Goal: Task Accomplishment & Management: Complete application form

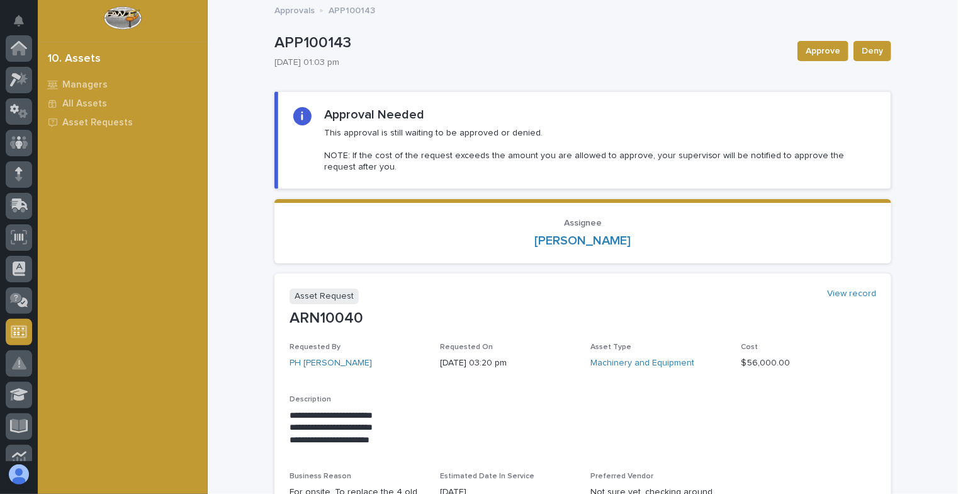
scroll to position [283, 0]
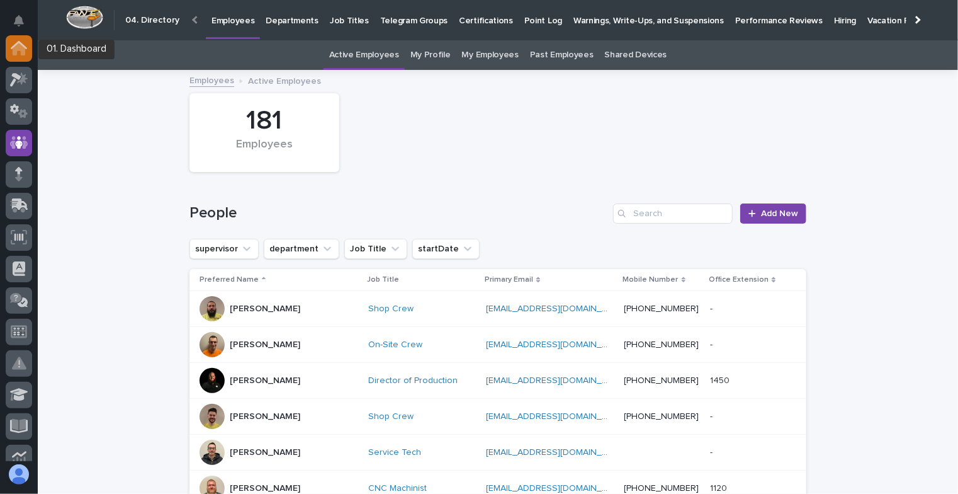
click at [18, 46] on icon at bounding box center [19, 49] width 13 height 13
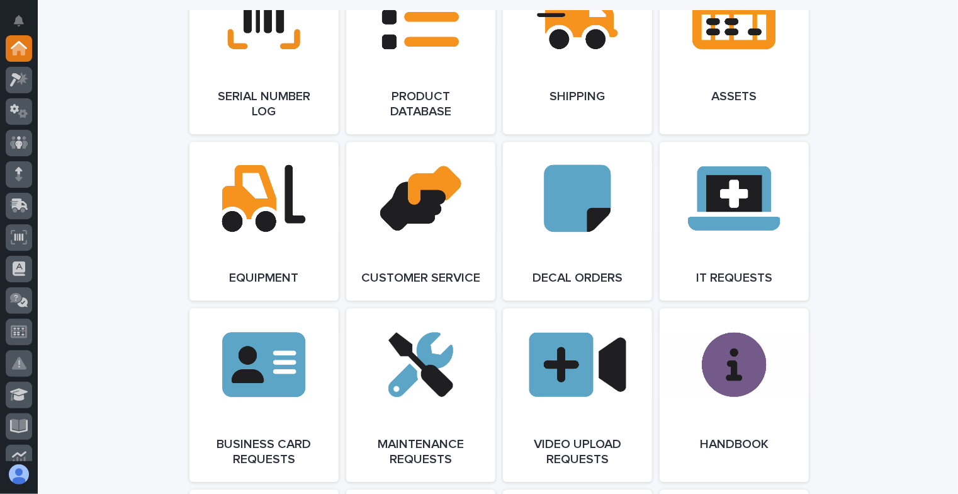
scroll to position [1646, 0]
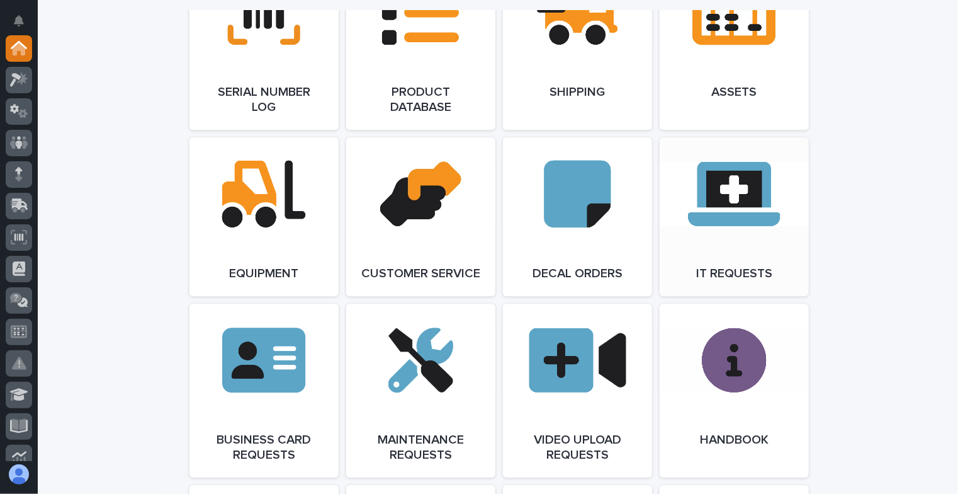
click at [710, 243] on link "Open Link" at bounding box center [734, 216] width 149 height 159
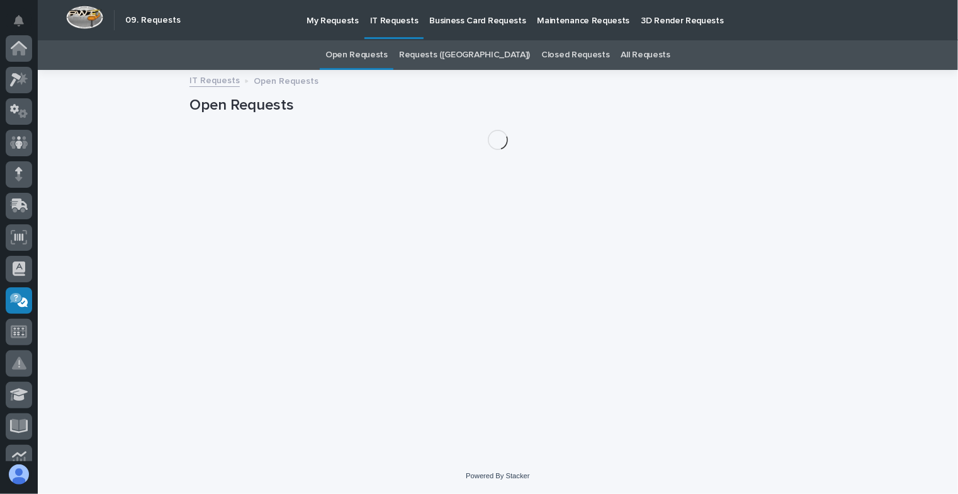
scroll to position [252, 0]
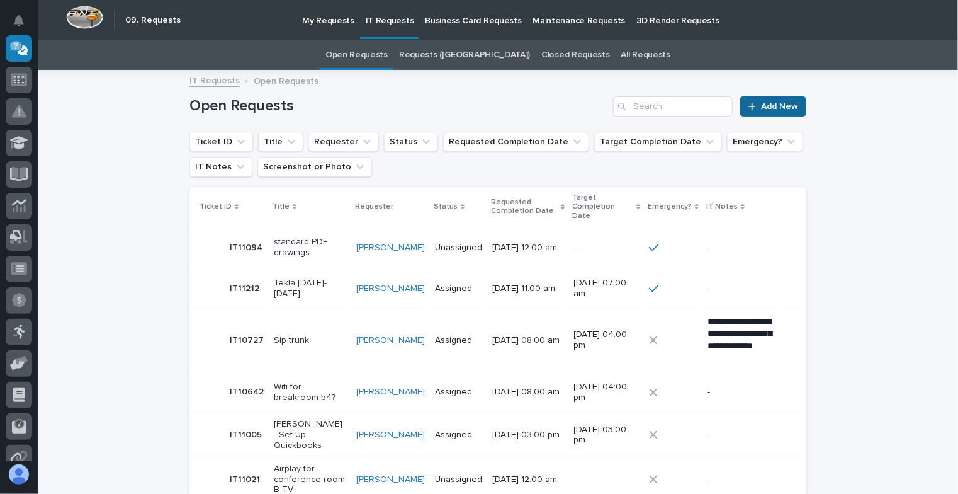
click at [756, 107] on div at bounding box center [755, 106] width 13 height 9
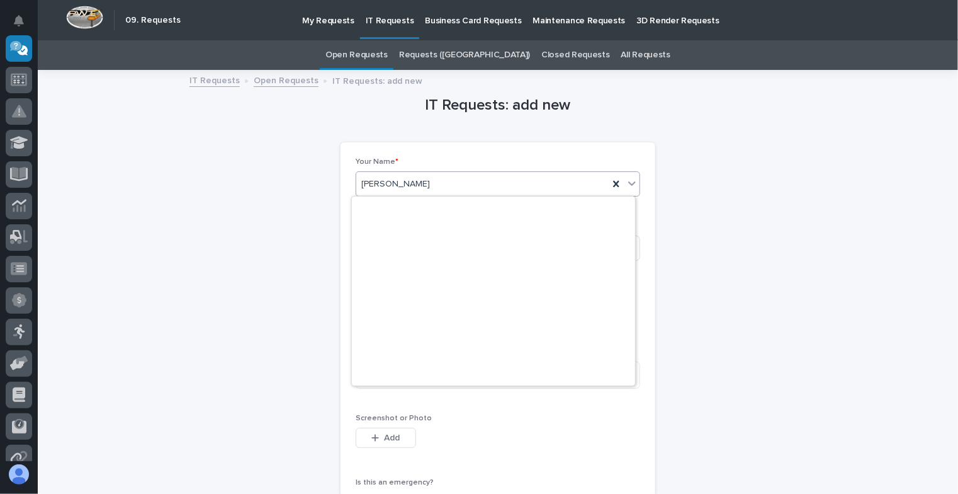
scroll to position [5311, 0]
click at [380, 181] on span "[PERSON_NAME]" at bounding box center [395, 184] width 69 height 13
click at [613, 182] on icon at bounding box center [616, 184] width 6 height 6
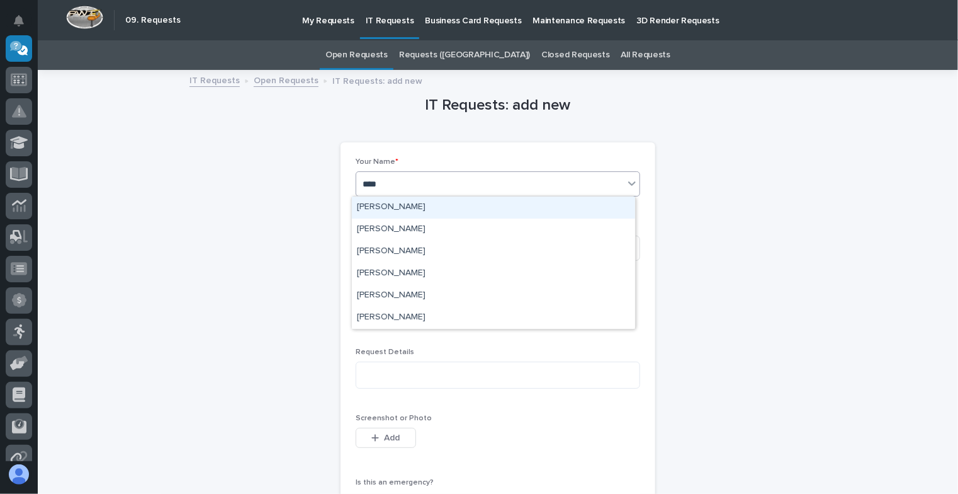
type input "*****"
click at [495, 203] on div "Micah Hershberger" at bounding box center [493, 207] width 283 height 22
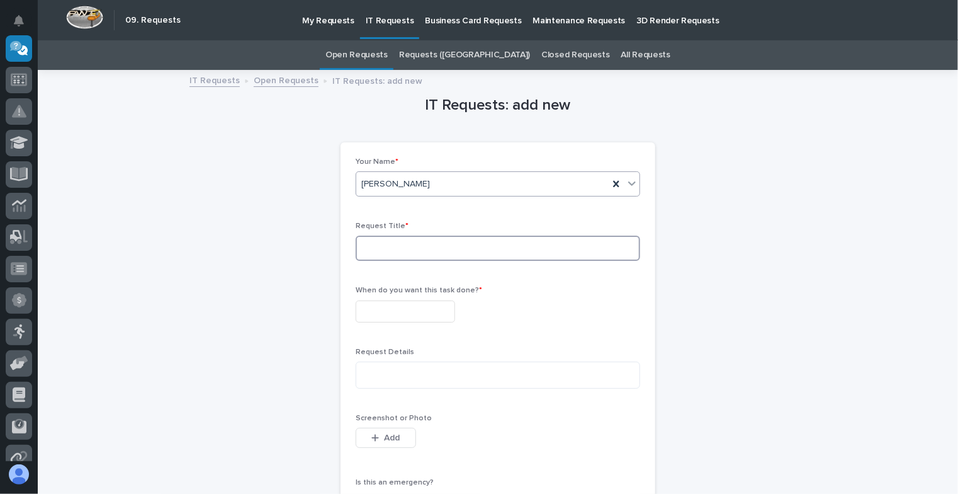
click at [381, 250] on input at bounding box center [498, 247] width 285 height 25
type input "Add AppleTV connection capability to Ryan's TV Monitor"
click at [393, 311] on input "text" at bounding box center [405, 311] width 99 height 22
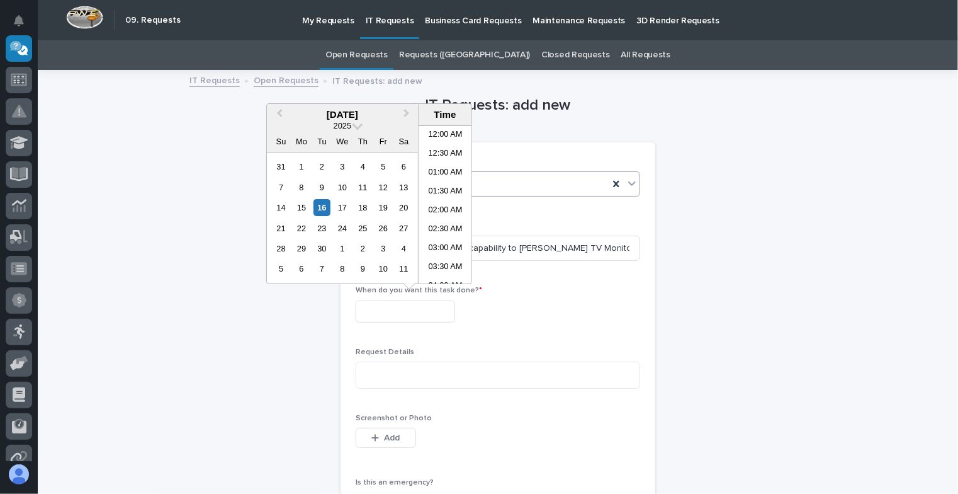
scroll to position [479, 0]
click at [380, 210] on div "19" at bounding box center [383, 207] width 17 height 17
click at [436, 312] on input "**********" at bounding box center [405, 311] width 99 height 22
click at [366, 211] on div "18" at bounding box center [362, 207] width 17 height 17
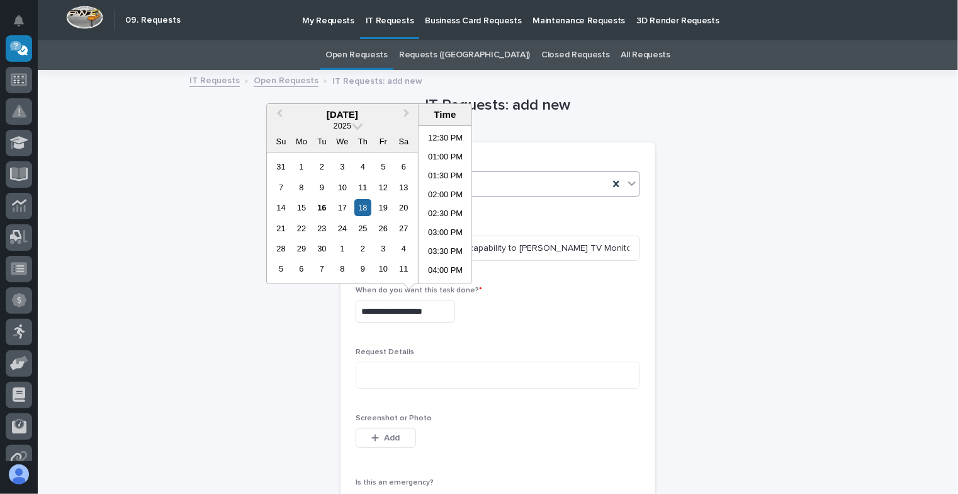
scroll to position [468, 0]
click at [443, 252] on li "03:30 PM" at bounding box center [446, 252] width 54 height 19
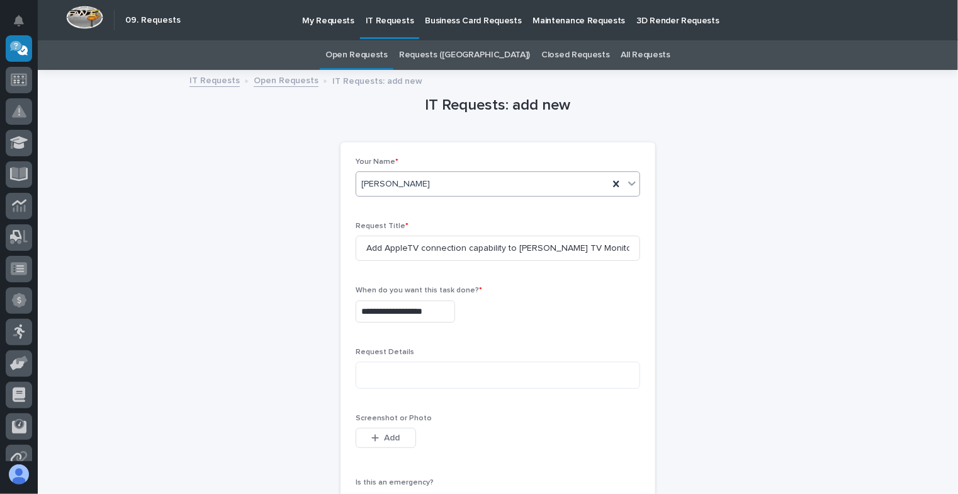
type input "**********"
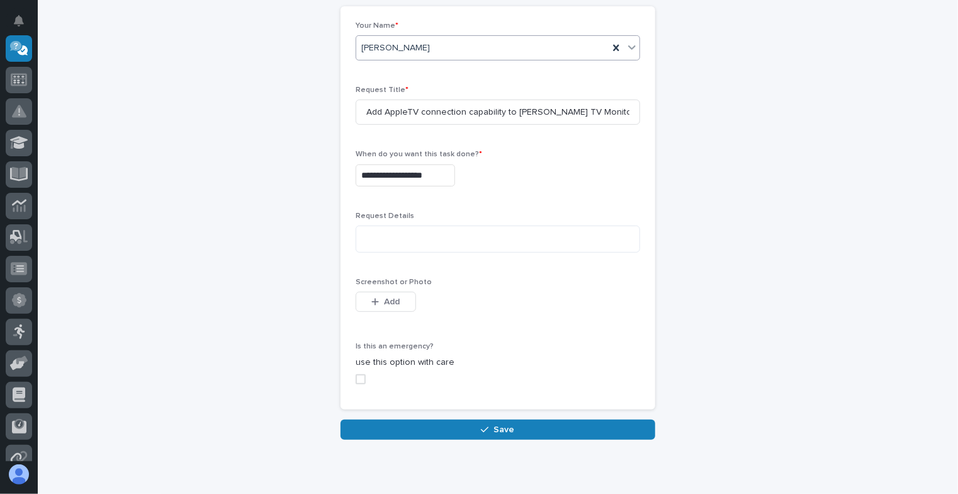
scroll to position [178, 0]
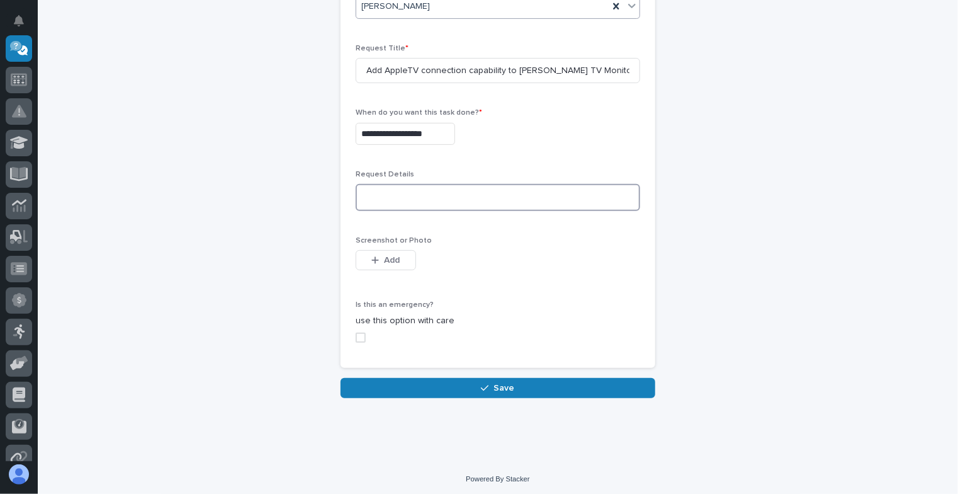
click at [393, 203] on textarea at bounding box center [498, 197] width 285 height 27
type textarea "*"
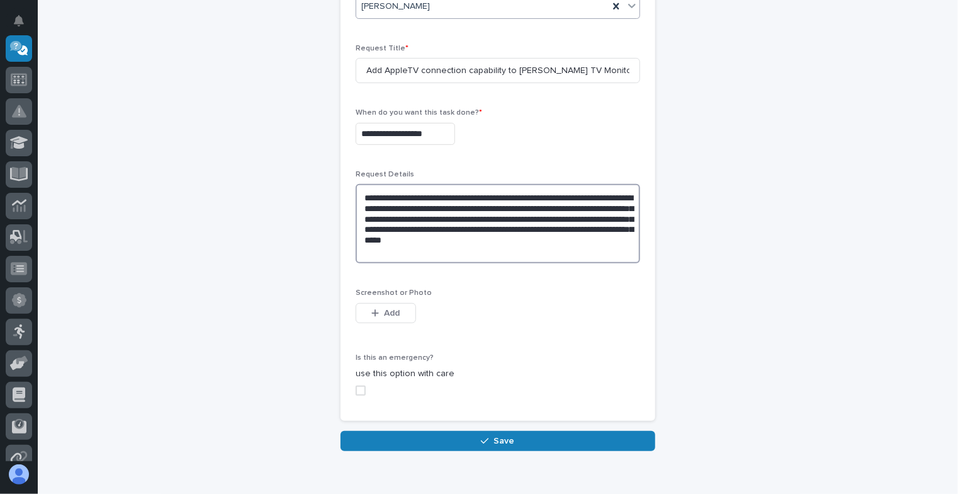
click at [540, 229] on textarea "**********" at bounding box center [498, 224] width 285 height 80
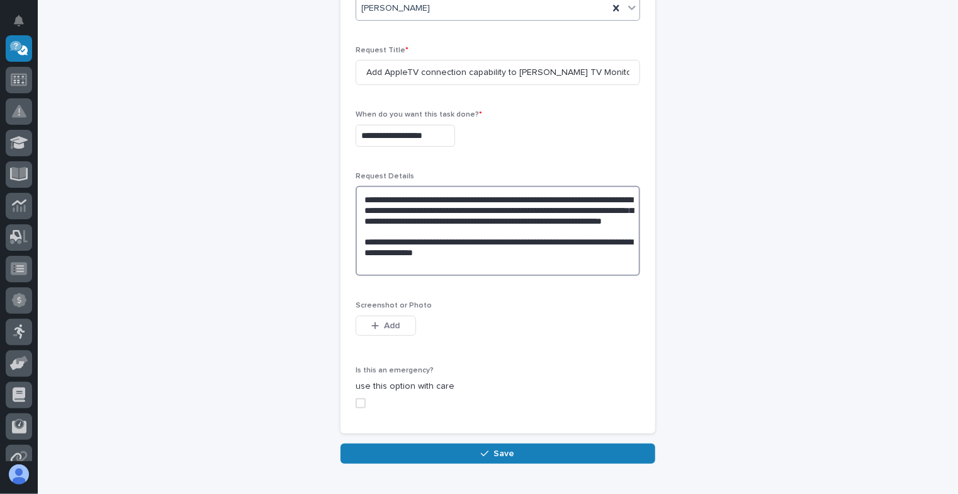
scroll to position [244, 0]
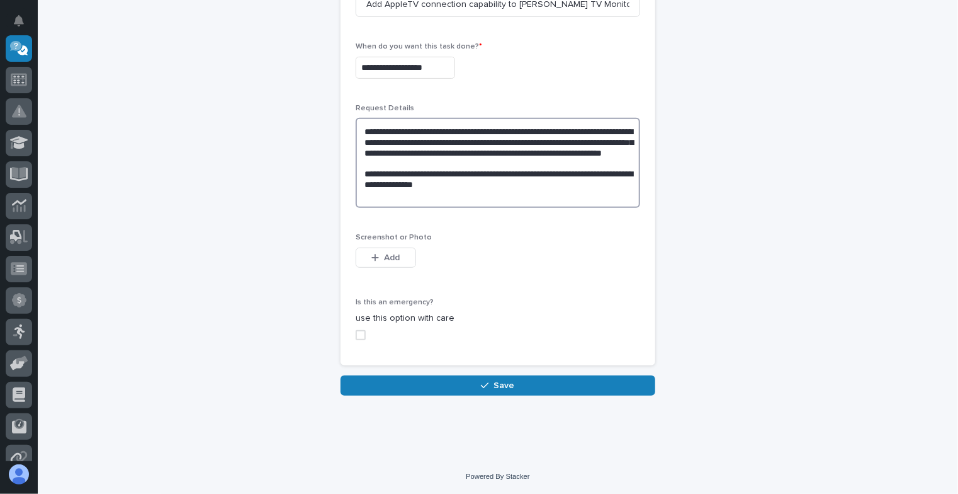
type textarea "**********"
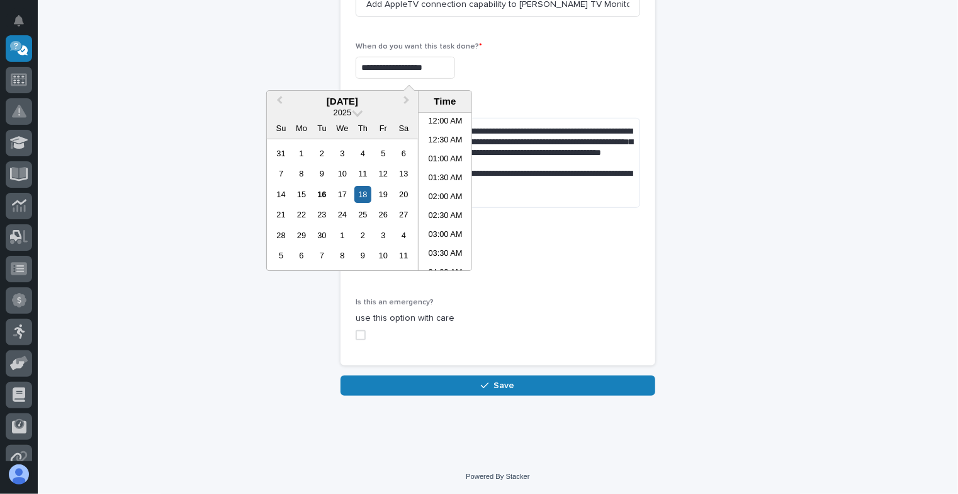
click at [408, 69] on input "**********" at bounding box center [405, 68] width 99 height 22
click at [386, 190] on div "19" at bounding box center [383, 194] width 17 height 17
click at [439, 170] on li "08:30 AM" at bounding box center [446, 172] width 54 height 19
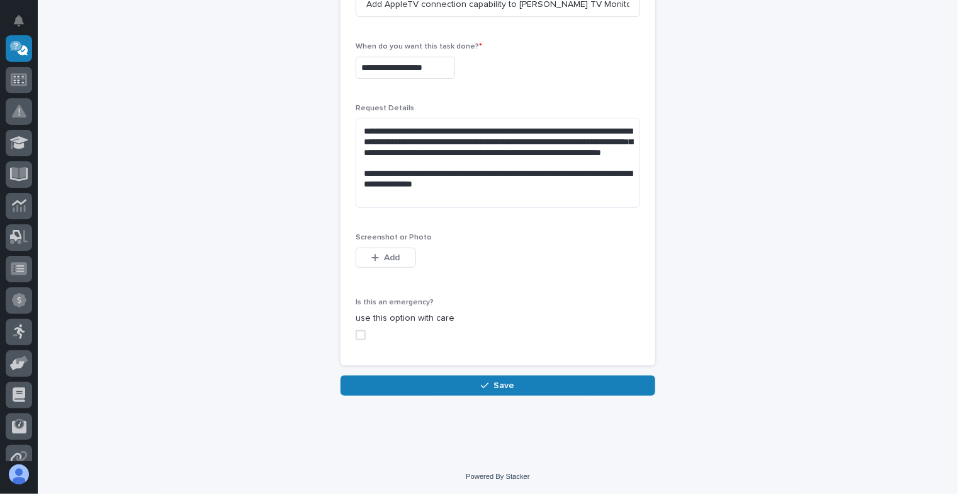
type input "**********"
click at [535, 241] on p "Screenshot or Photo" at bounding box center [498, 237] width 285 height 9
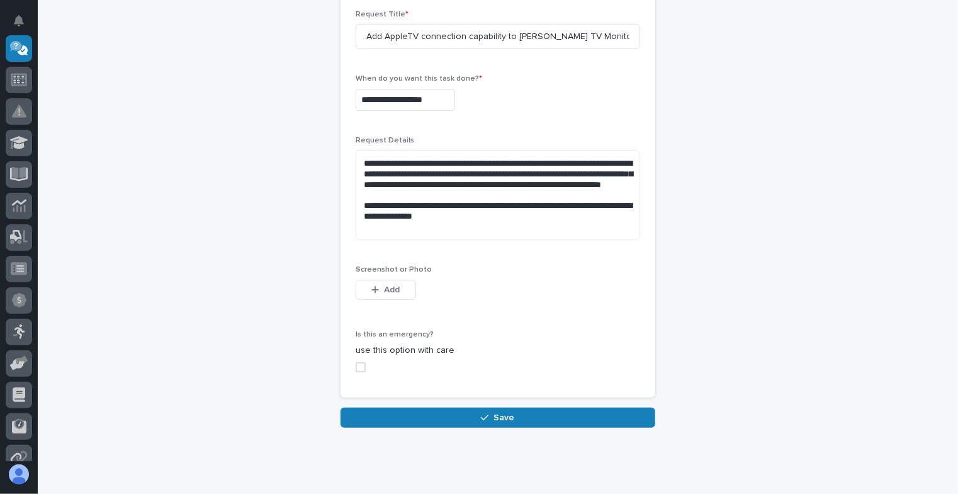
scroll to position [220, 0]
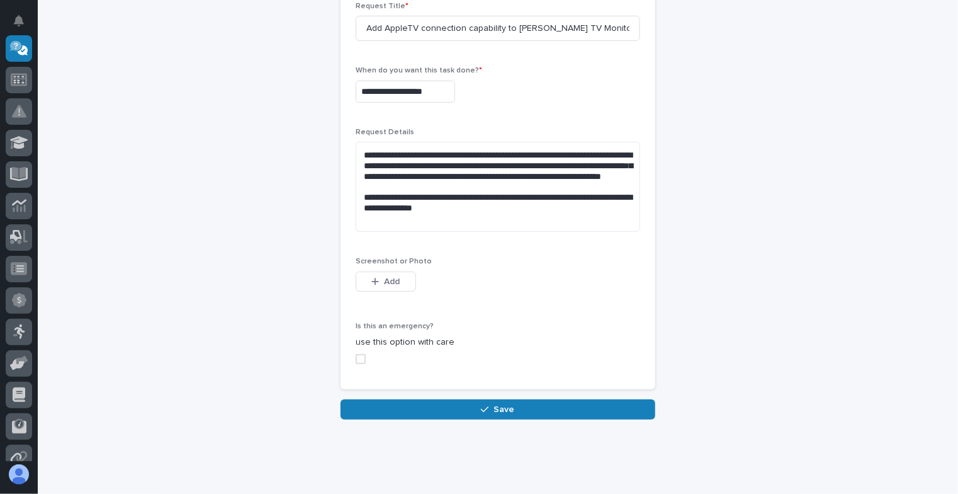
drag, startPoint x: 487, startPoint y: 404, endPoint x: 448, endPoint y: 409, distance: 38.8
click at [448, 409] on button "Save" at bounding box center [498, 409] width 315 height 20
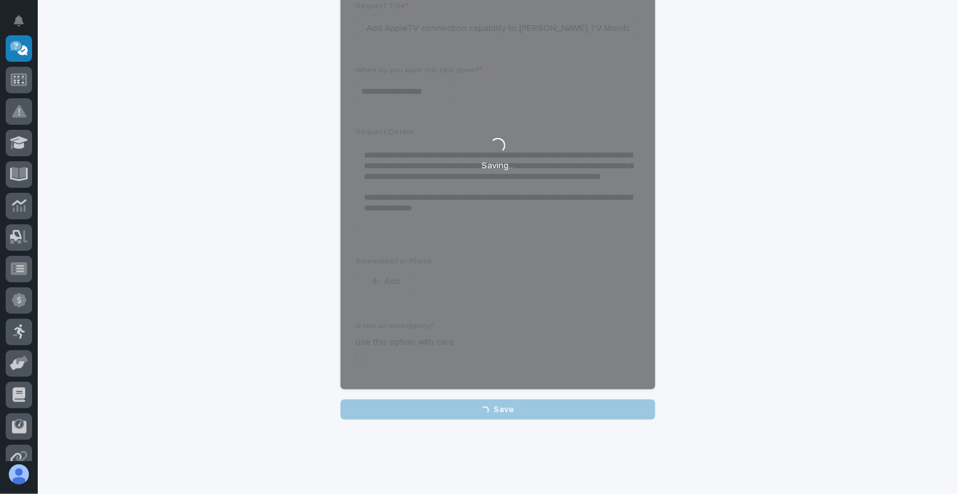
scroll to position [0, 0]
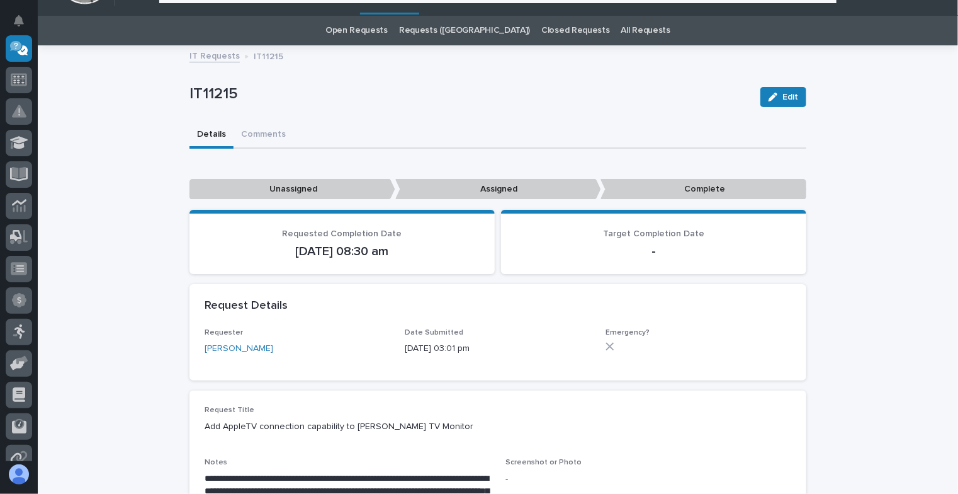
scroll to position [21, 0]
